Goal: Navigation & Orientation: Find specific page/section

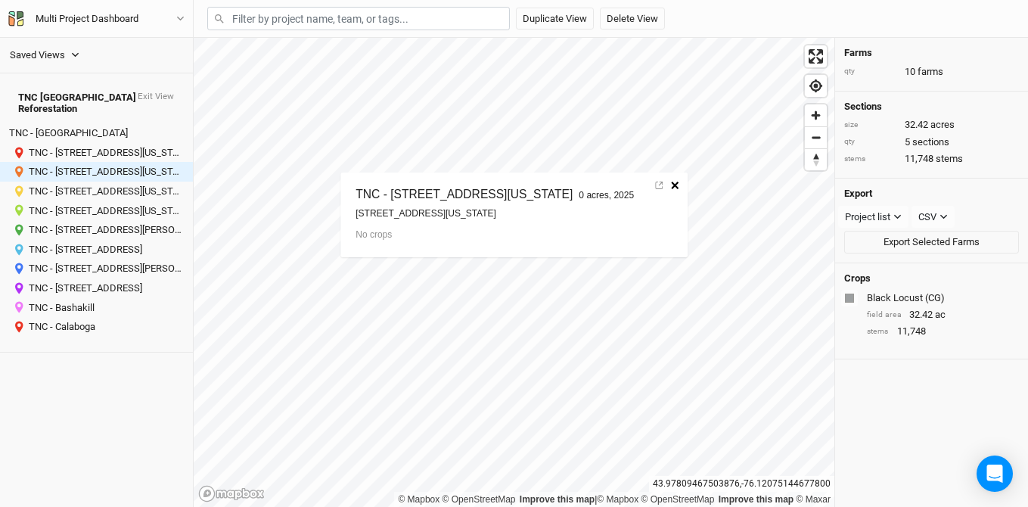
click at [682, 189] on button "button" at bounding box center [673, 185] width 17 height 20
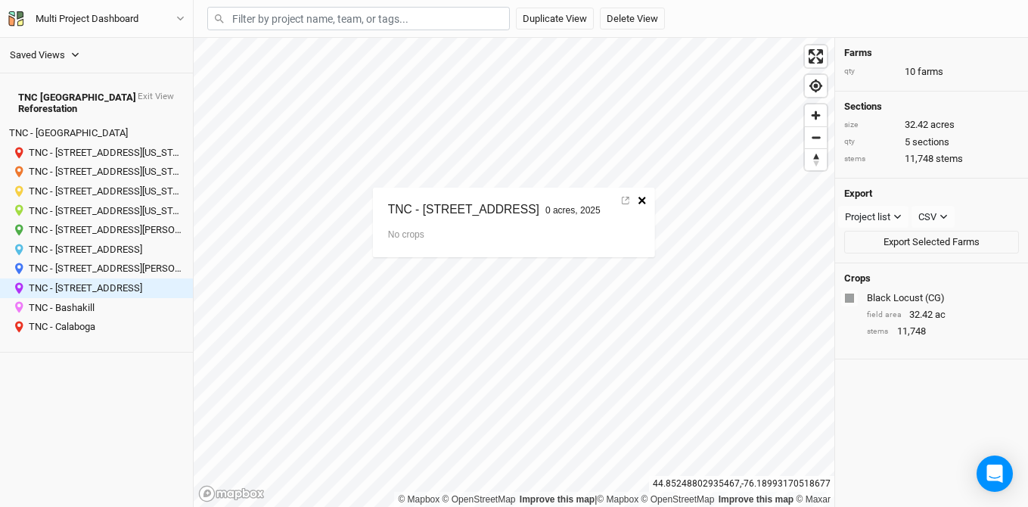
click at [438, 212] on h2 "TNC - [STREET_ADDRESS]" at bounding box center [463, 210] width 151 height 15
click at [632, 200] on link at bounding box center [626, 201] width 14 height 20
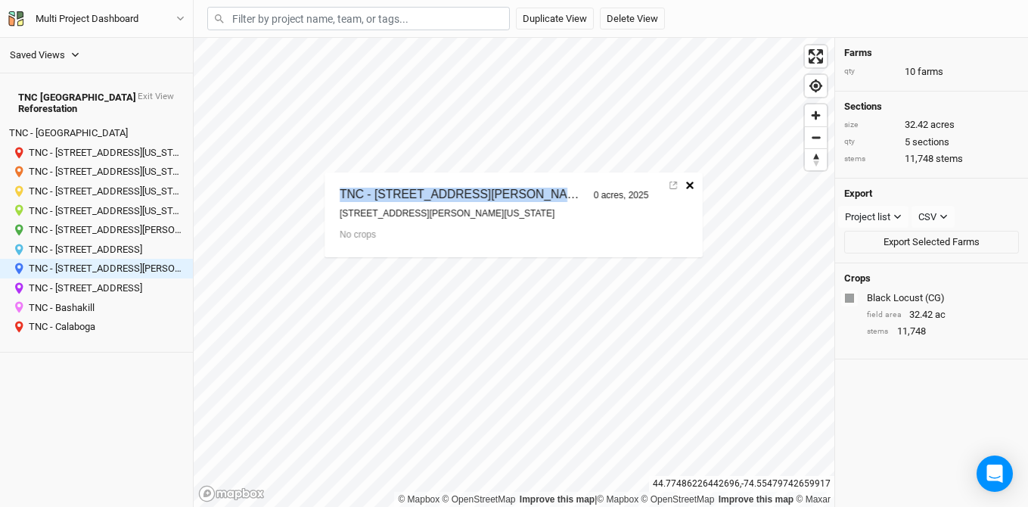
click at [691, 185] on icon "button" at bounding box center [690, 185] width 8 height 8
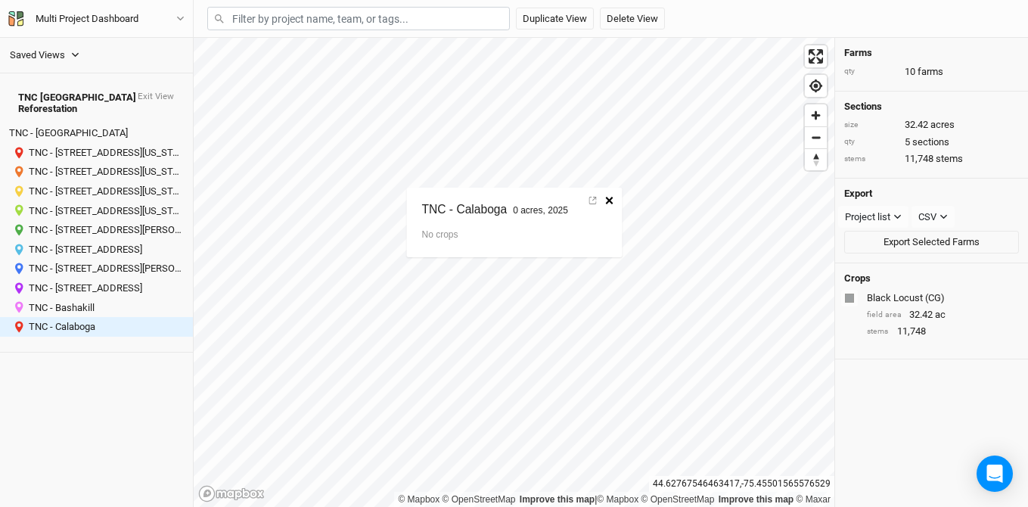
click at [609, 203] on icon "button" at bounding box center [610, 201] width 8 height 8
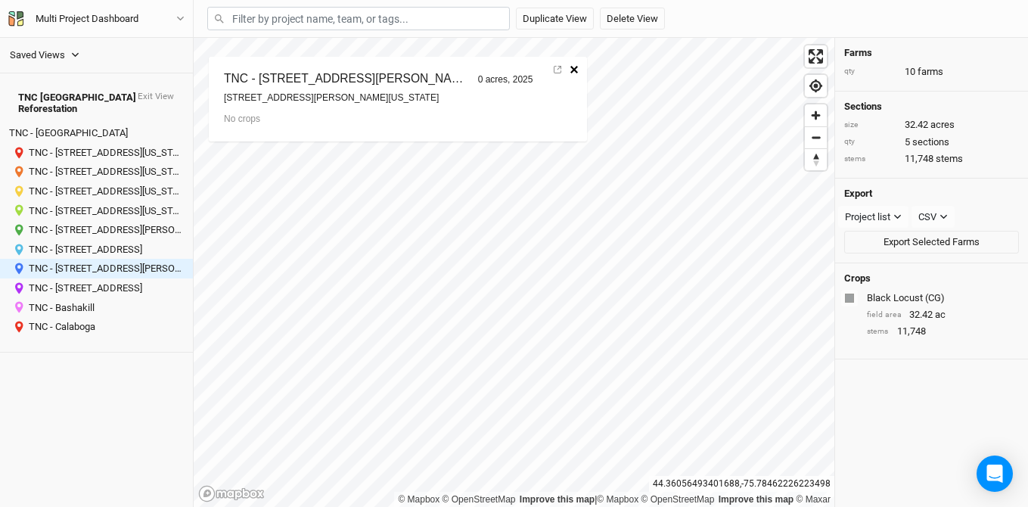
click at [576, 69] on icon "button" at bounding box center [574, 70] width 8 height 8
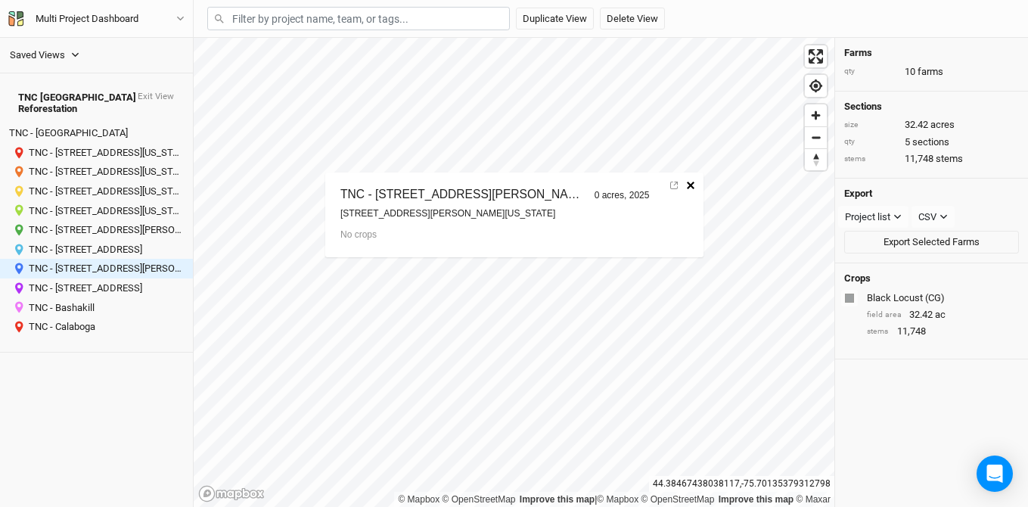
click at [696, 190] on button "button" at bounding box center [689, 185] width 17 height 20
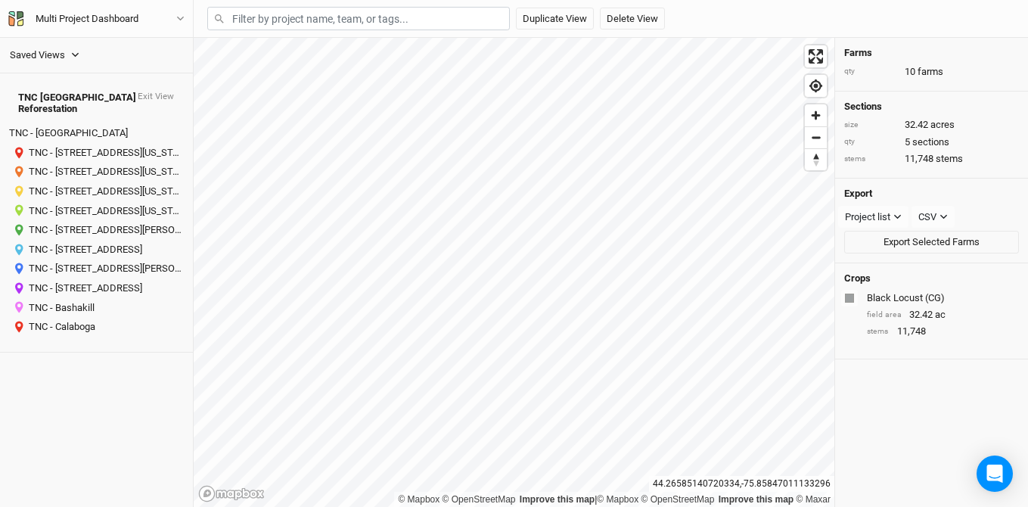
click at [370, 506] on html "Saved Views PA Projects EAP Farms [GEOGRAPHIC_DATA] [GEOGRAPHIC_DATA] Reforesta…" at bounding box center [514, 253] width 1028 height 507
